Goal: Transaction & Acquisition: Purchase product/service

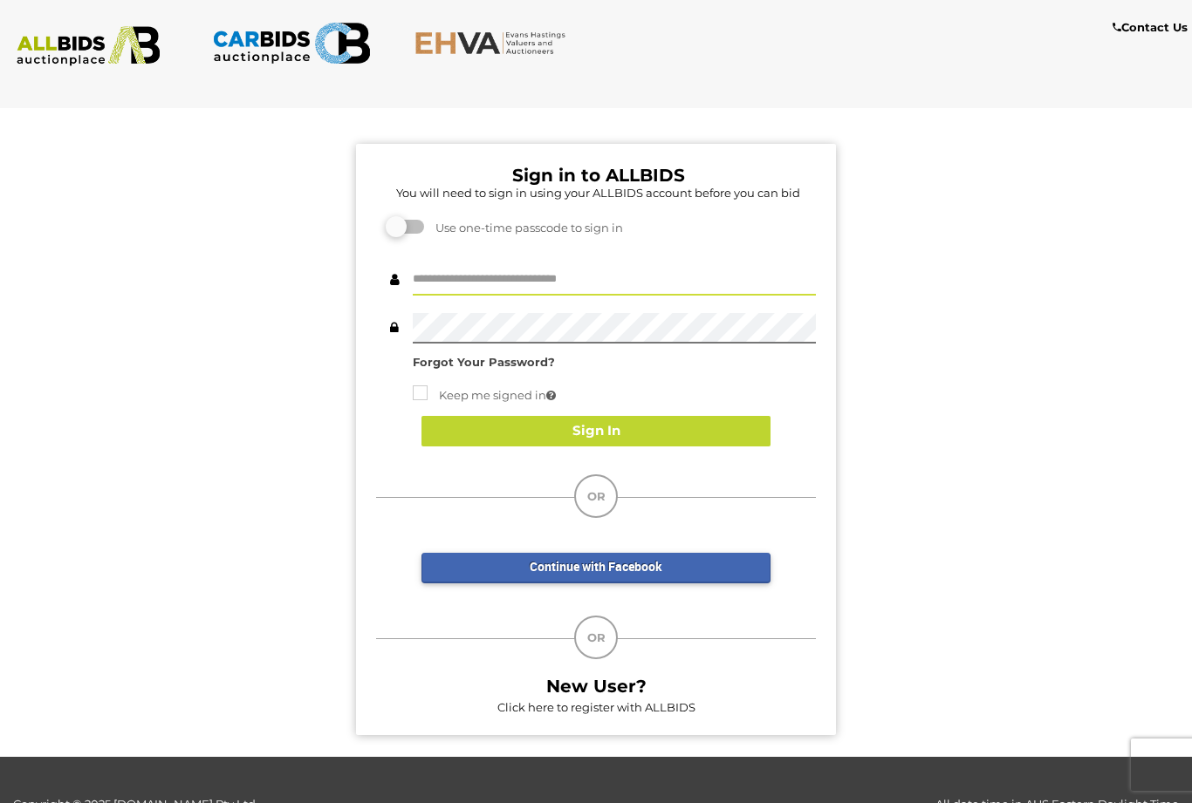
type input "**********"
click at [645, 429] on button "Sign In" at bounding box center [595, 431] width 349 height 31
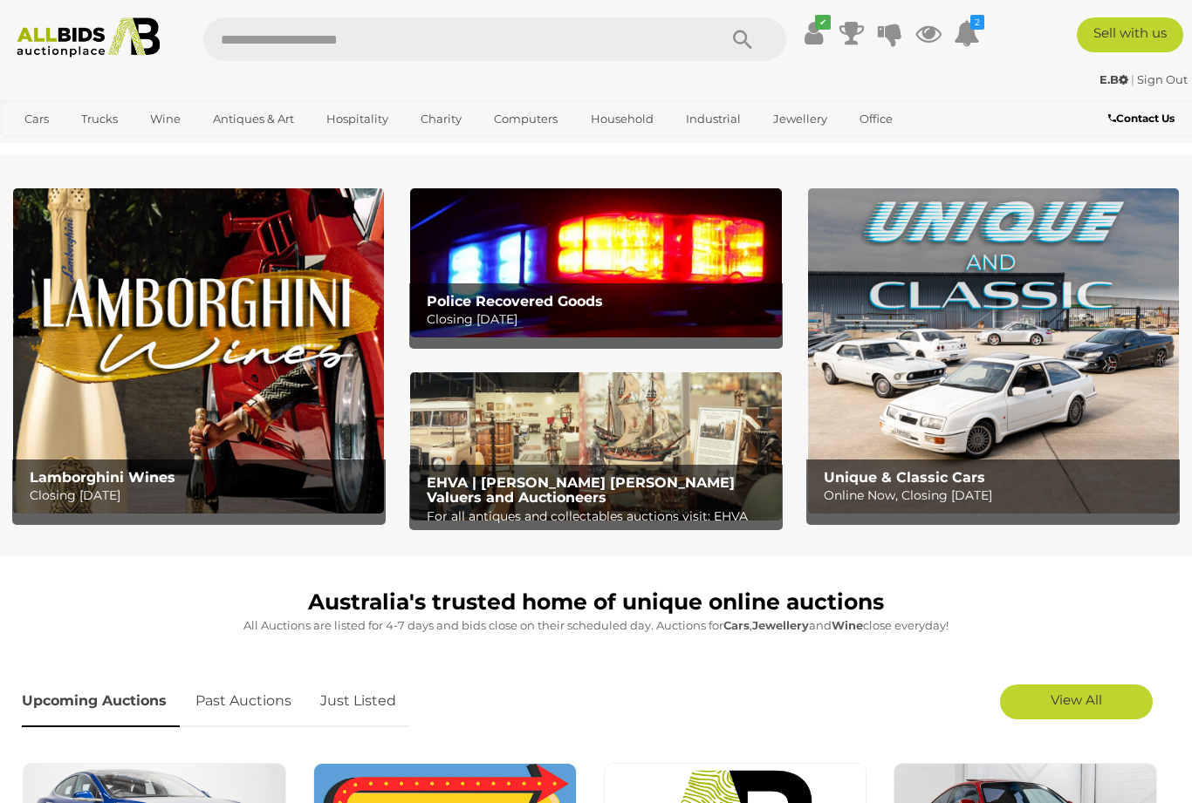
click at [971, 49] on icon at bounding box center [966, 32] width 26 height 31
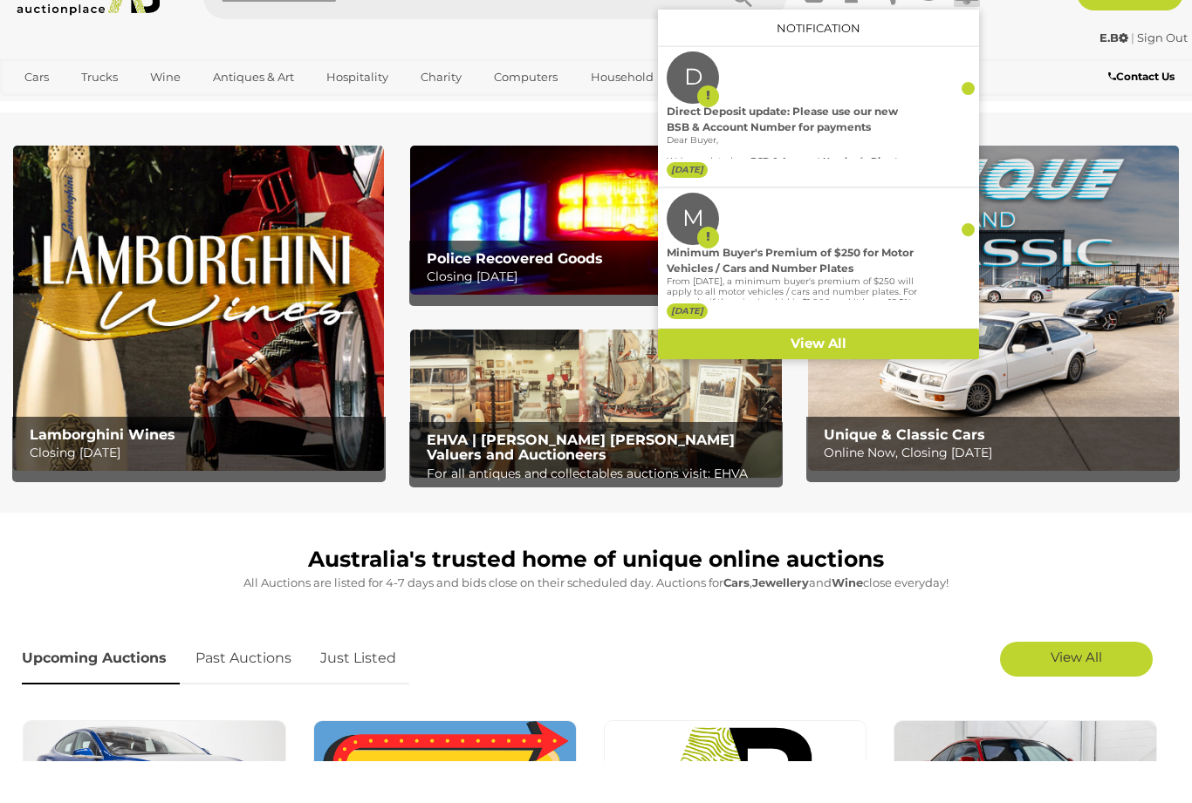
scroll to position [44, 0]
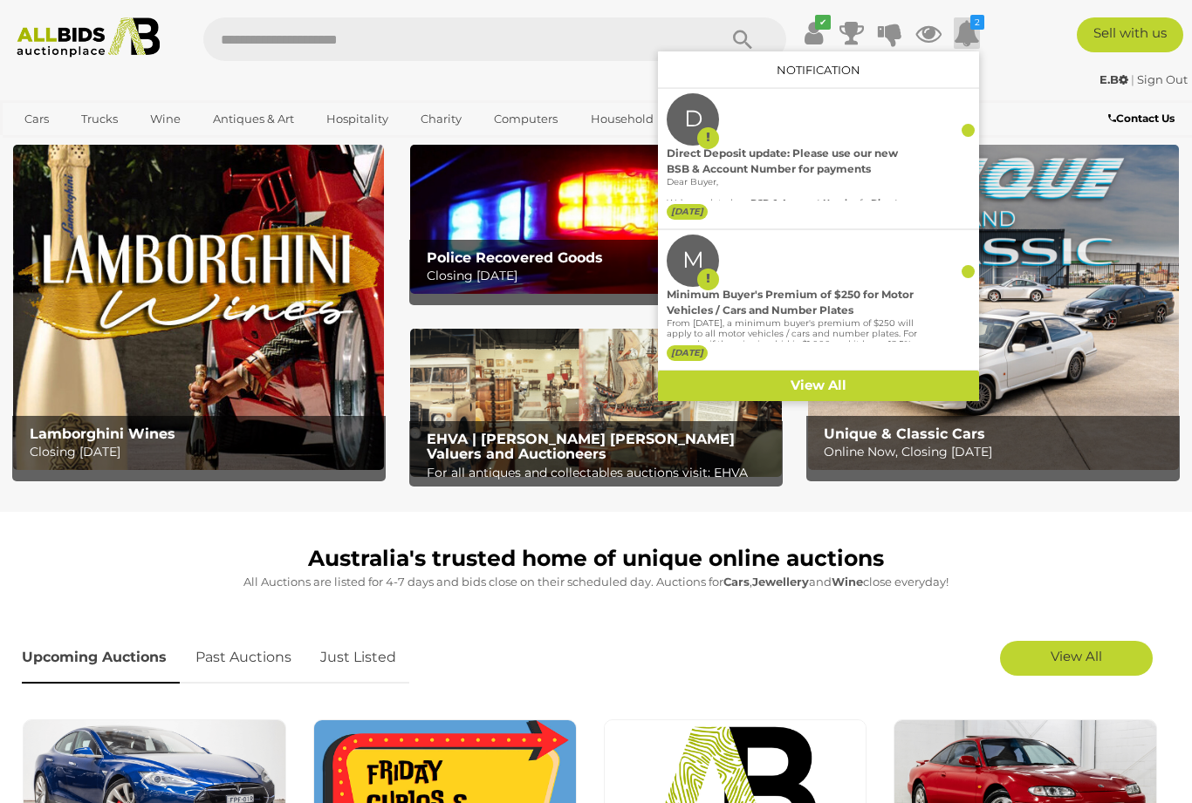
click at [845, 401] on link "View All" at bounding box center [818, 386] width 321 height 31
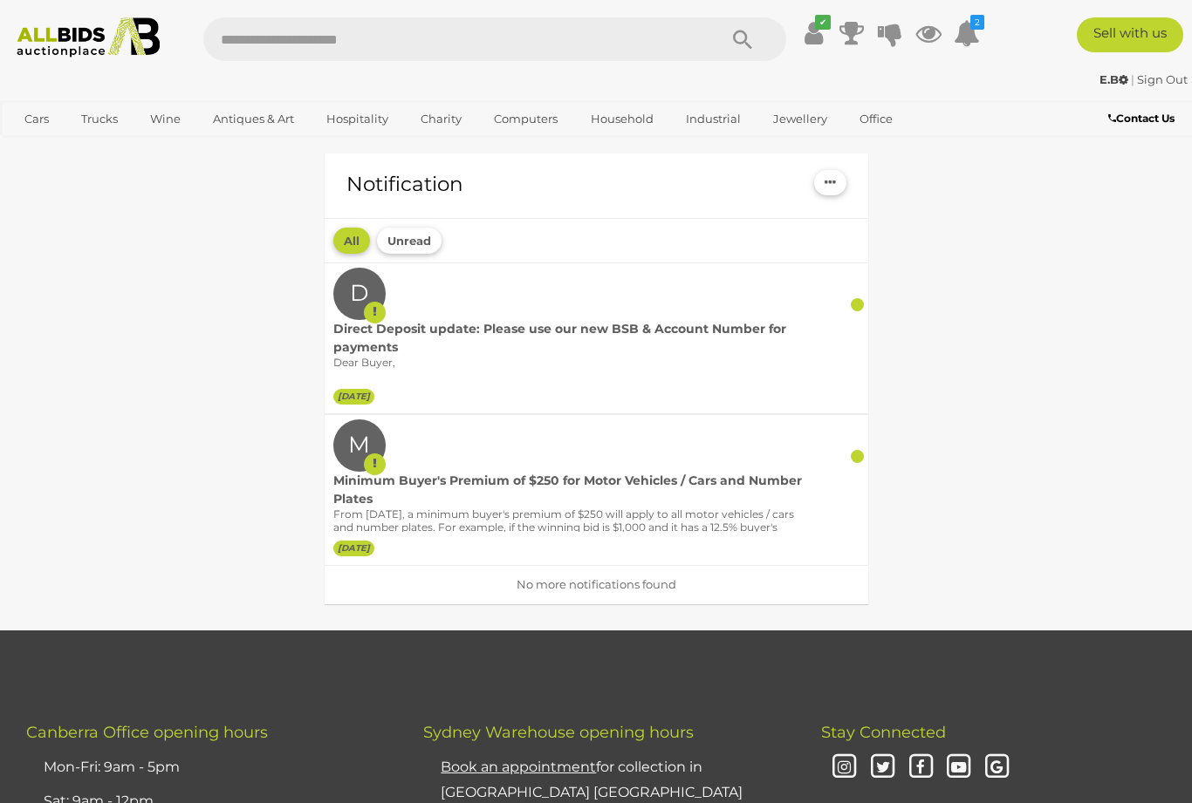
click at [823, 31] on icon at bounding box center [813, 32] width 18 height 31
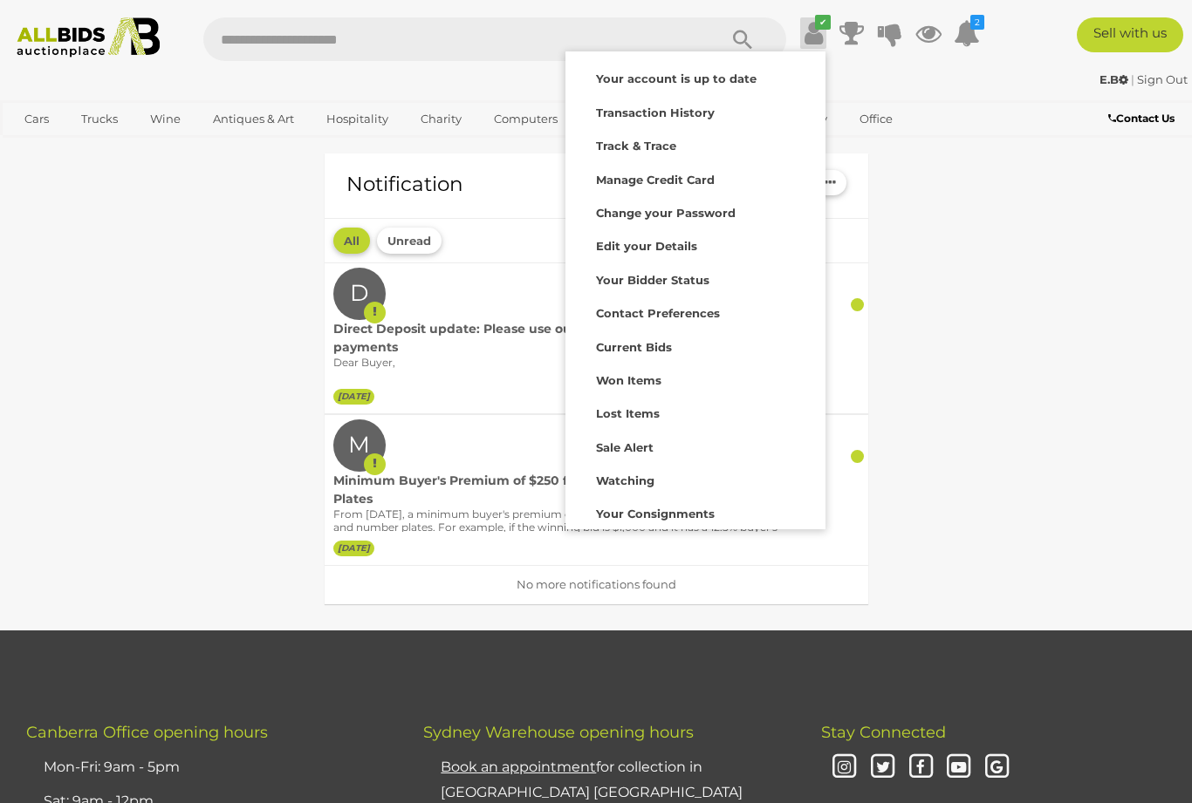
click at [741, 120] on div "Transaction History" at bounding box center [695, 111] width 251 height 24
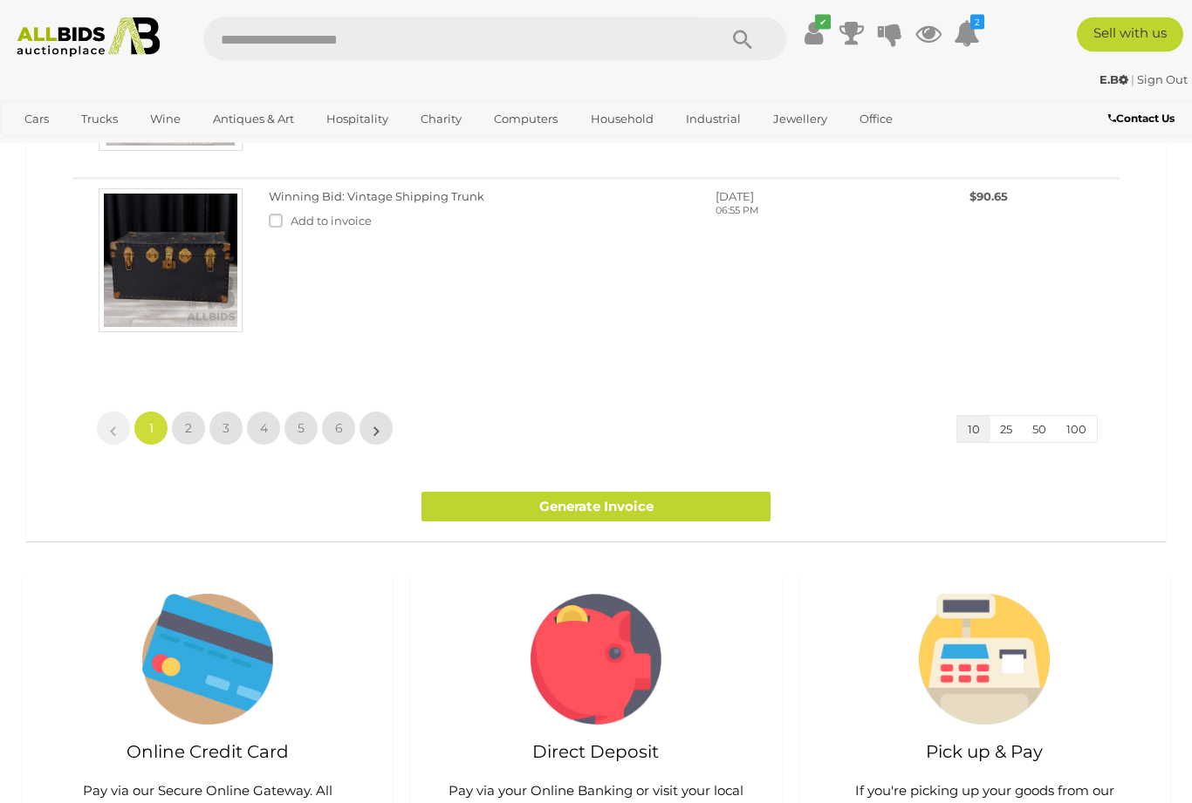
scroll to position [1509, 0]
click at [1070, 440] on button "100" at bounding box center [1075, 429] width 41 height 27
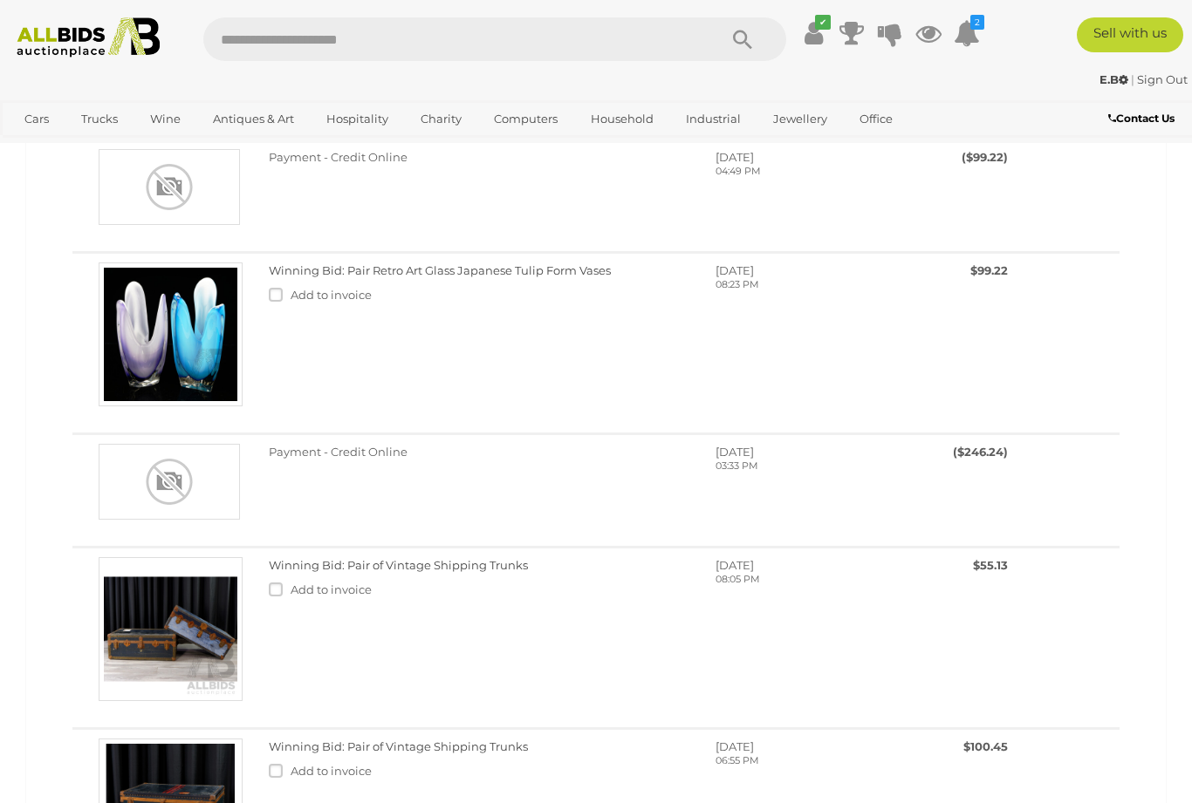
click at [872, 645] on div "Winning Bid: Pair of Vintage Shipping Trunks" at bounding box center [595, 637] width 1021 height 161
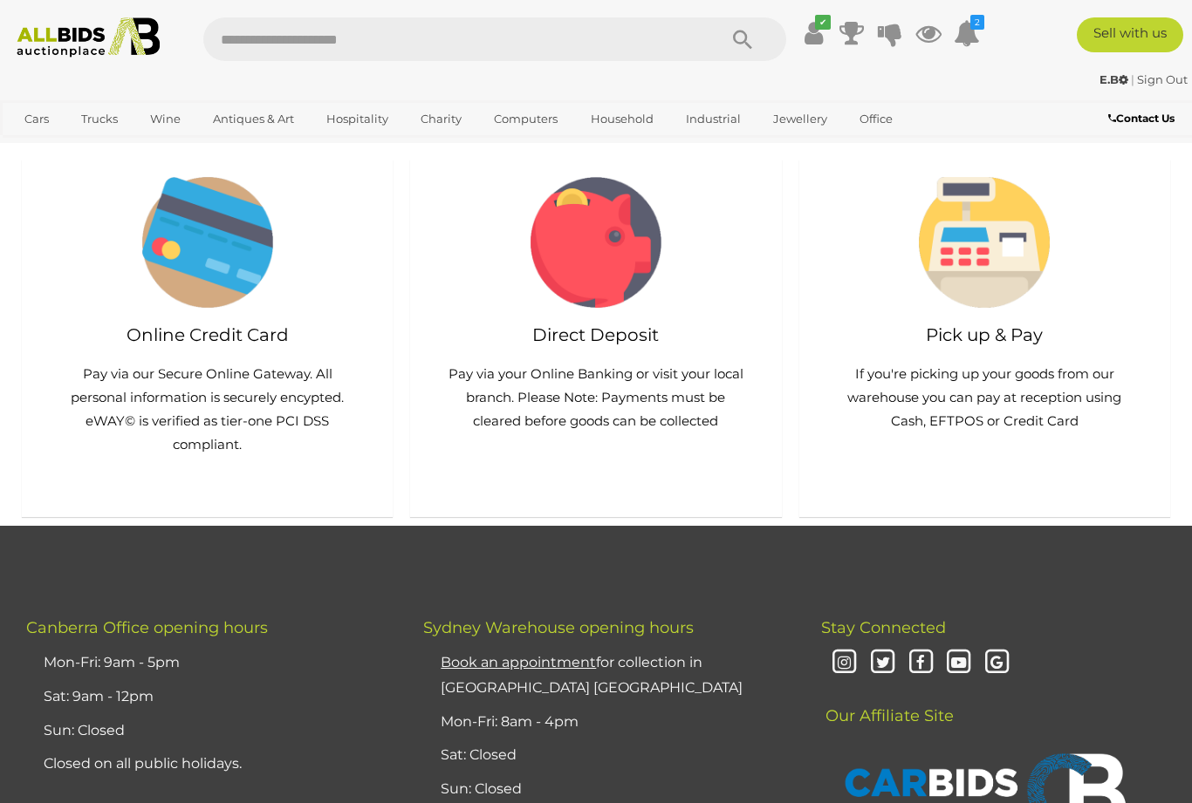
scroll to position [6050, 0]
